Goal: Communication & Community: Answer question/provide support

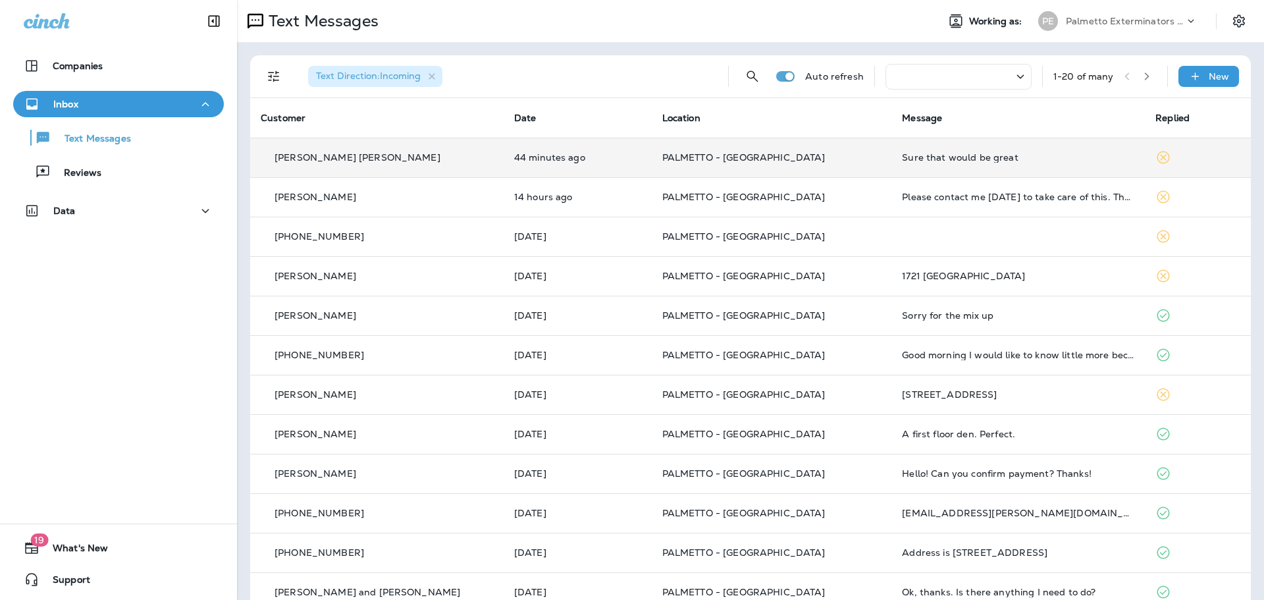
click at [955, 163] on td "Sure that would be great" at bounding box center [1017, 157] width 253 height 39
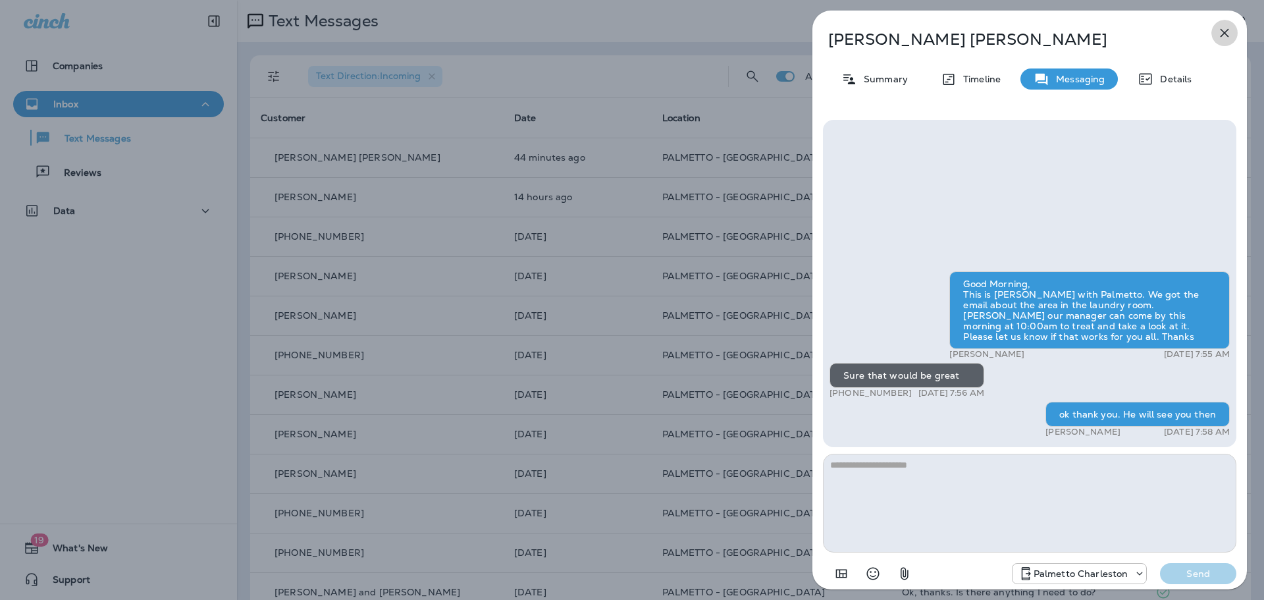
click at [1226, 32] on icon "button" at bounding box center [1225, 33] width 16 height 16
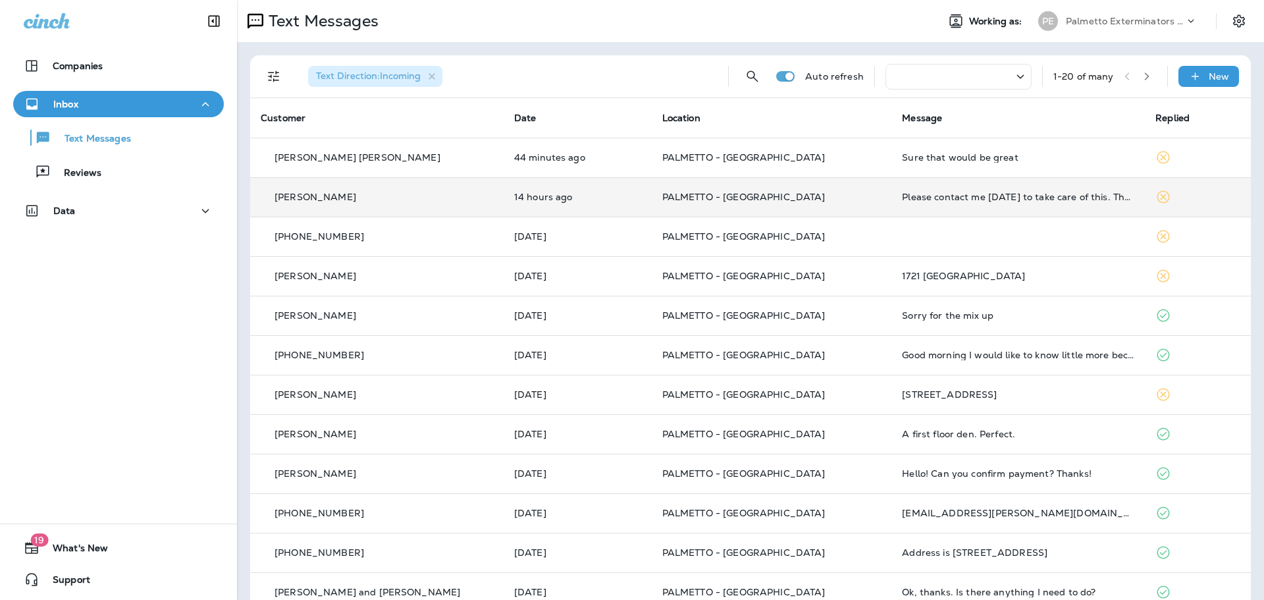
click at [1004, 190] on td "Please contact me [DATE] to take care of this. Thanks." at bounding box center [1017, 196] width 253 height 39
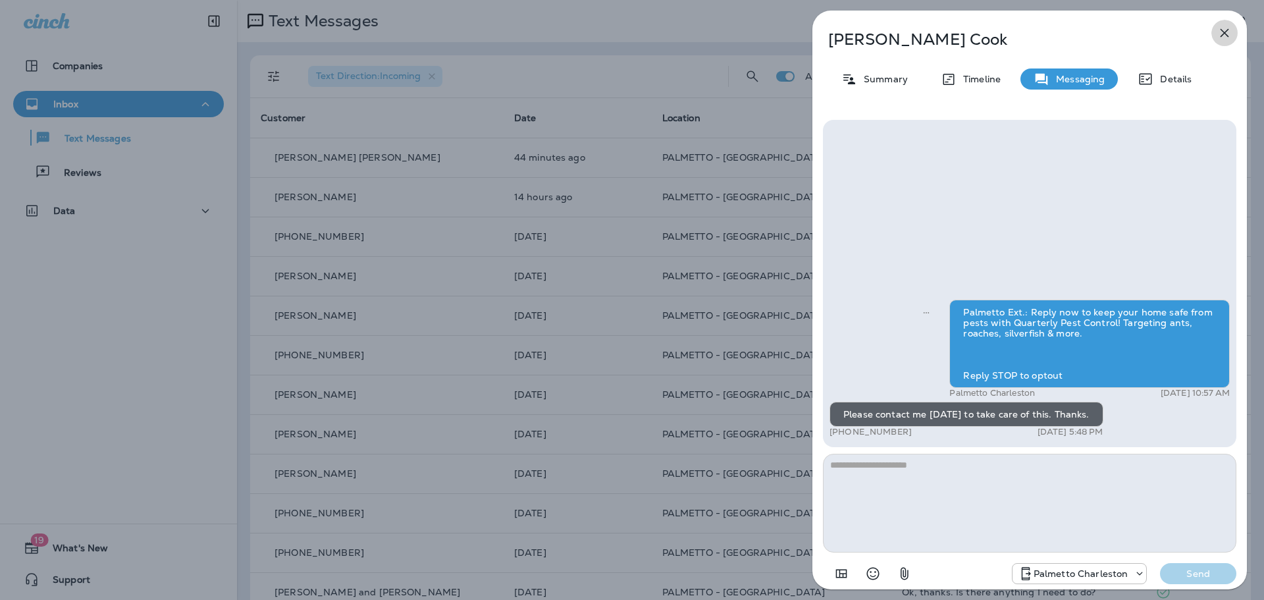
click at [1231, 36] on icon "button" at bounding box center [1225, 33] width 16 height 16
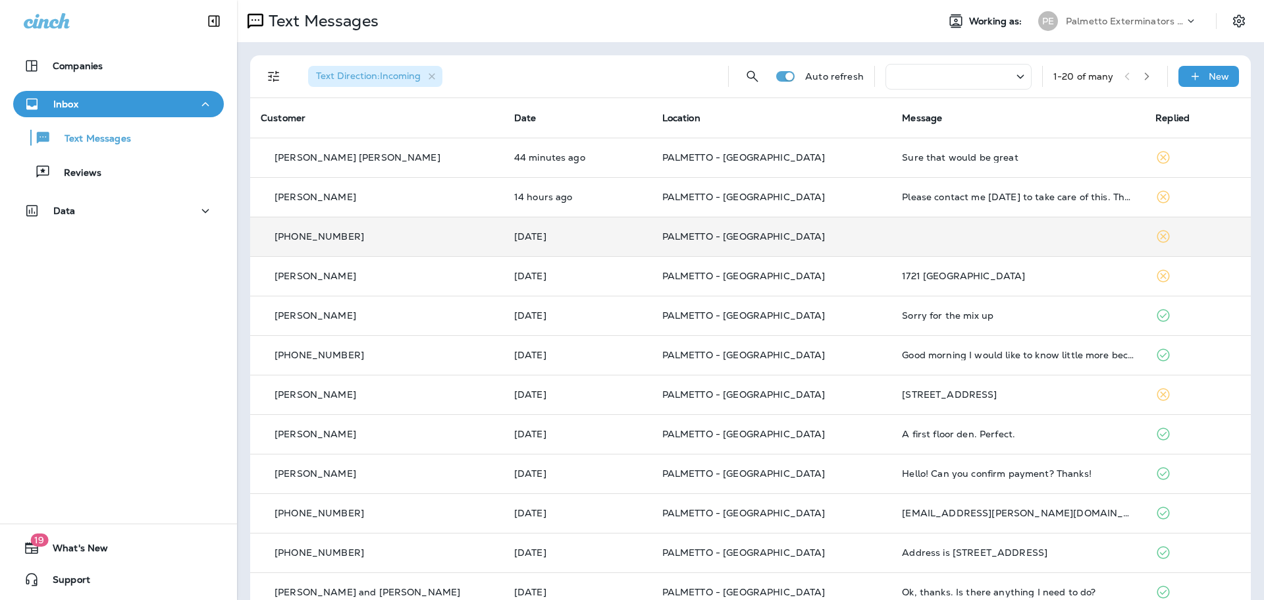
click at [891, 235] on td at bounding box center [1017, 236] width 253 height 39
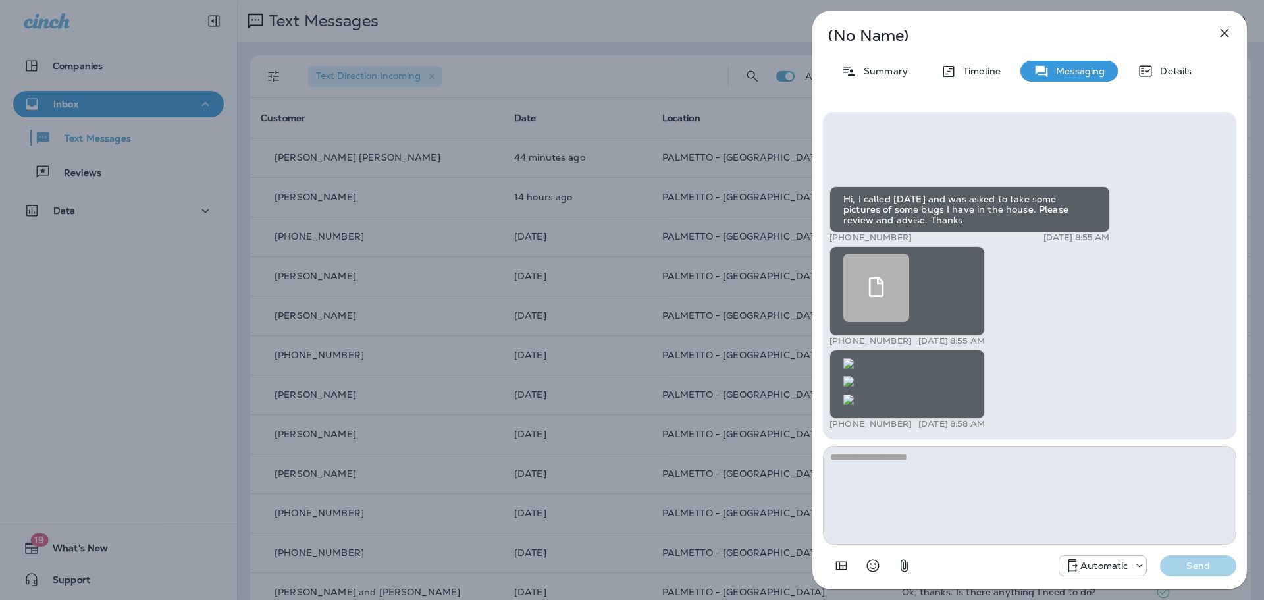
scroll to position [-700, 0]
click at [854, 358] on img at bounding box center [848, 363] width 11 height 11
click at [1221, 24] on button "button" at bounding box center [1224, 33] width 26 height 26
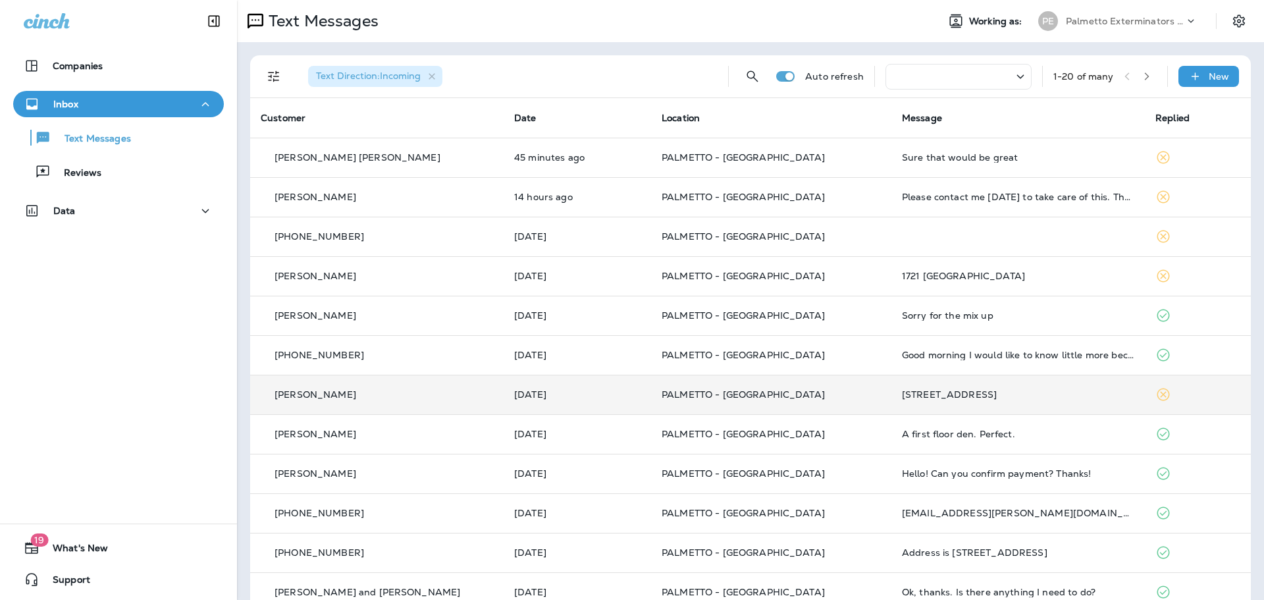
click at [891, 400] on td "[STREET_ADDRESS]" at bounding box center [1017, 394] width 253 height 39
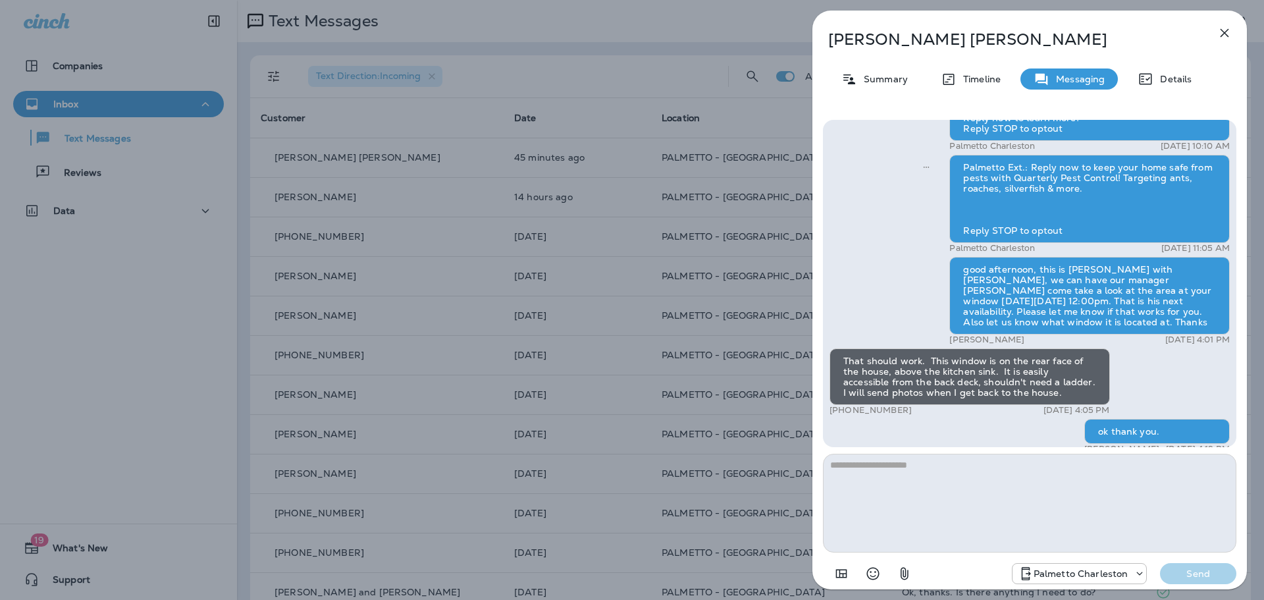
scroll to position [-197, 0]
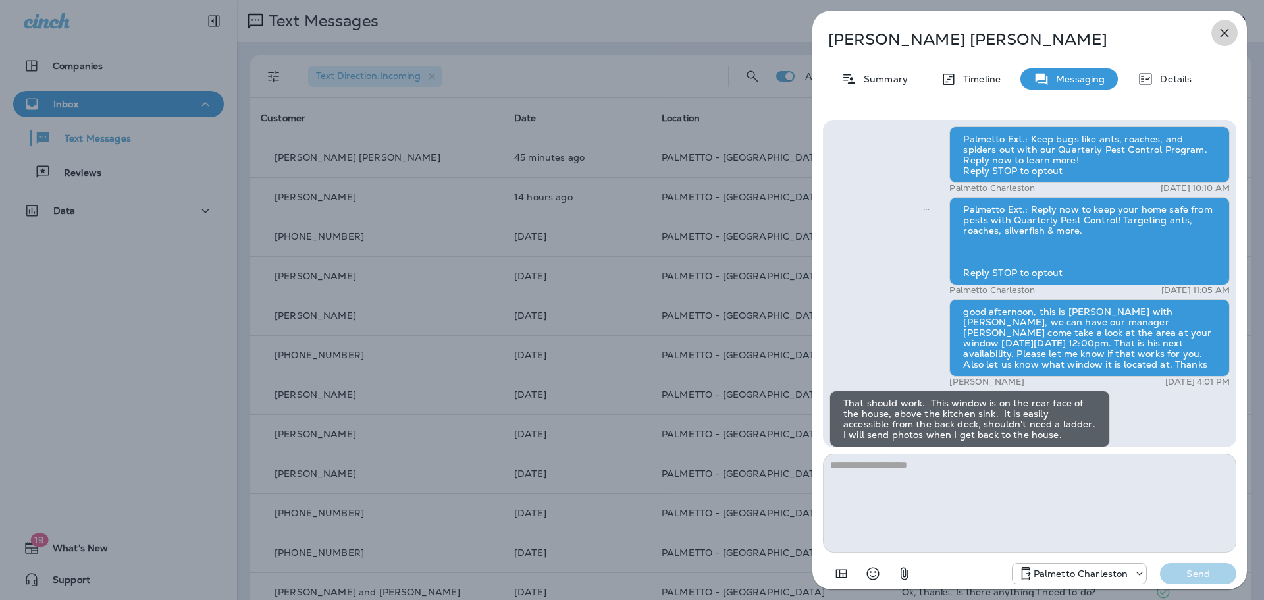
click at [1235, 34] on button "button" at bounding box center [1224, 33] width 26 height 26
